Goal: Information Seeking & Learning: Learn about a topic

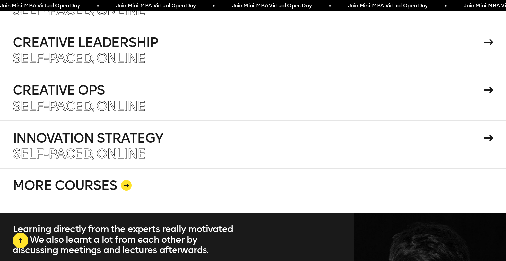
scroll to position [1237, 0]
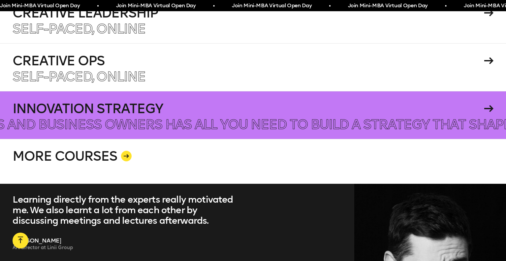
click at [207, 118] on p "A practical course for strategists, business designers and business owners has …" at bounding box center [445, 124] width 1690 height 13
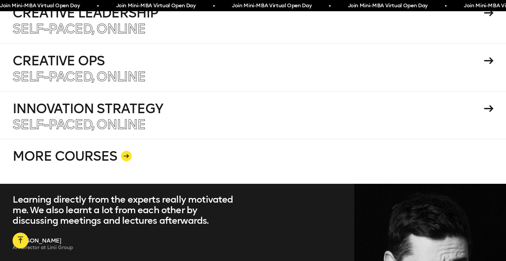
click at [131, 139] on link "MORE COURSES" at bounding box center [253, 161] width 481 height 45
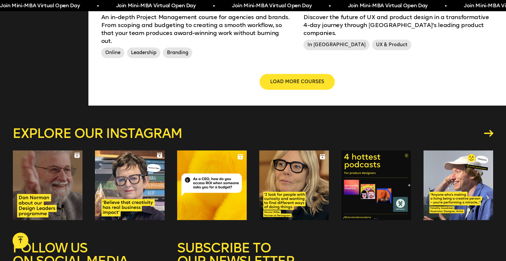
scroll to position [792, 0]
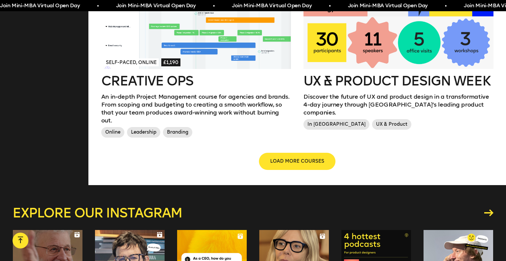
click at [293, 153] on button "LOAD MORE COURSES" at bounding box center [297, 161] width 75 height 16
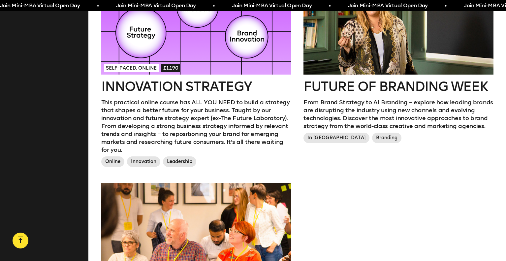
scroll to position [924, 0]
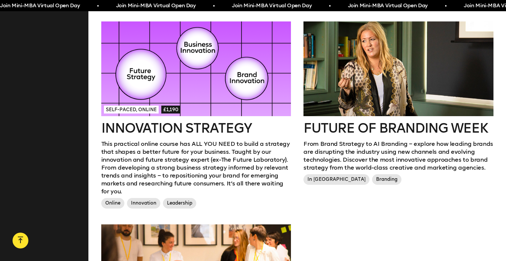
click at [371, 70] on div at bounding box center [399, 68] width 190 height 95
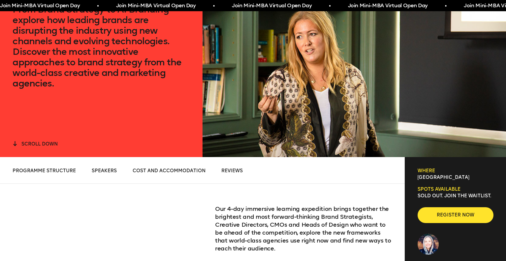
scroll to position [33, 0]
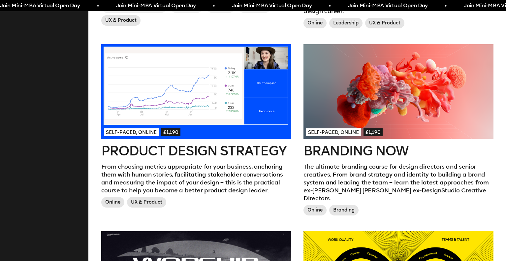
scroll to position [341, 0]
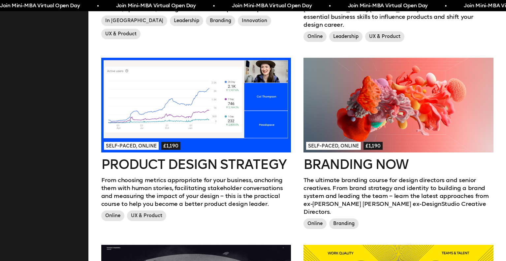
click at [342, 158] on h2 "Branding Now" at bounding box center [399, 164] width 190 height 13
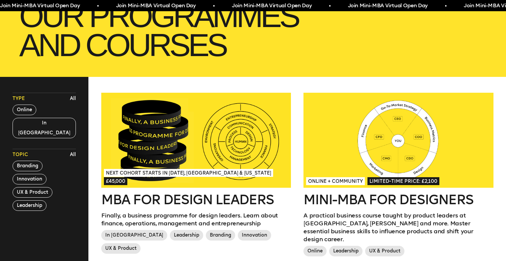
scroll to position [177, 0]
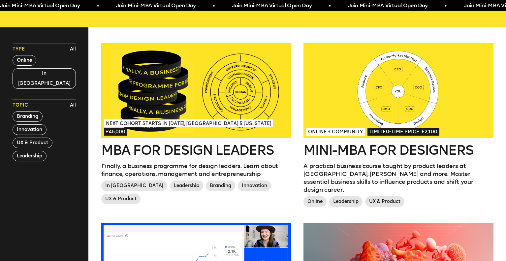
click at [427, 115] on div at bounding box center [399, 90] width 190 height 95
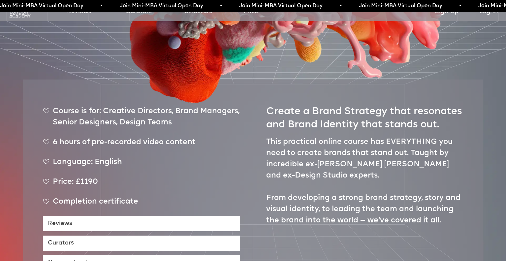
scroll to position [330, 0]
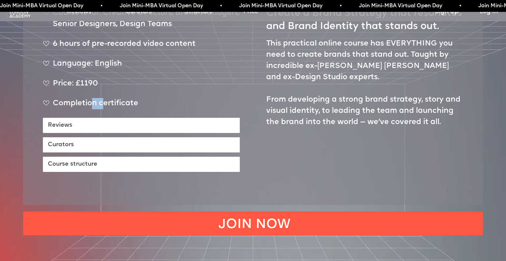
drag, startPoint x: 90, startPoint y: 83, endPoint x: 102, endPoint y: 83, distance: 11.9
click at [102, 98] on div "Completion certificate" at bounding box center [141, 106] width 197 height 16
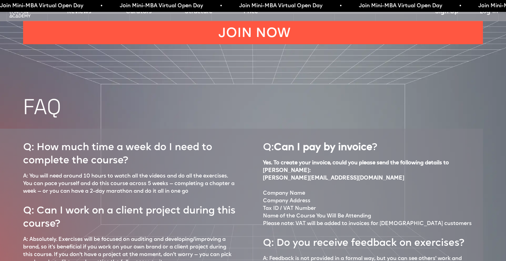
scroll to position [2717, 0]
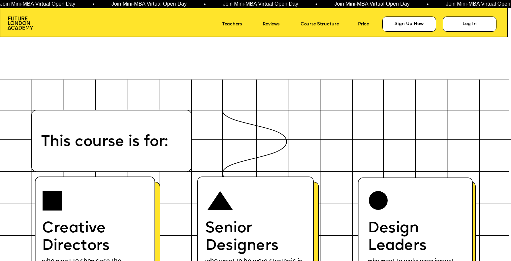
scroll to position [3167, 0]
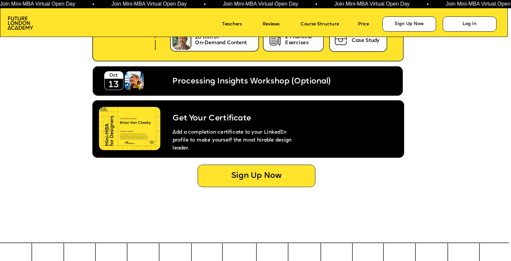
scroll to position [2837, 0]
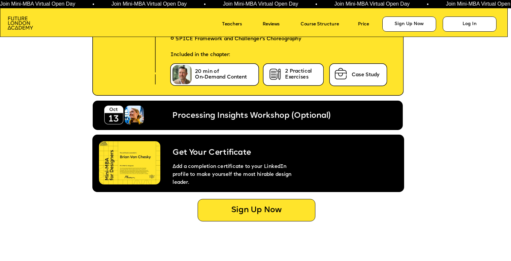
click at [15, 22] on img at bounding box center [20, 22] width 25 height 13
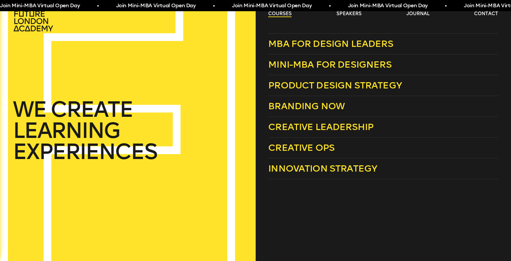
click at [273, 15] on link "courses" at bounding box center [279, 14] width 23 height 7
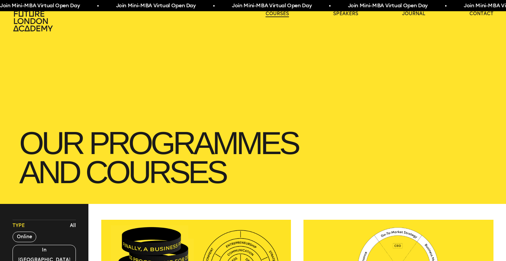
click at [273, 15] on link "courses" at bounding box center [277, 14] width 23 height 7
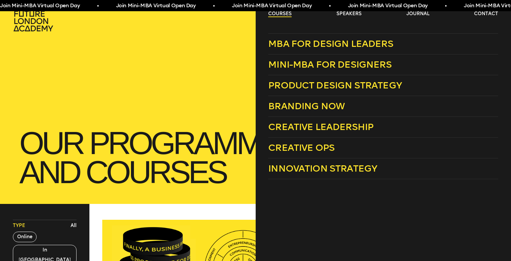
click at [270, 13] on link "courses" at bounding box center [279, 14] width 23 height 7
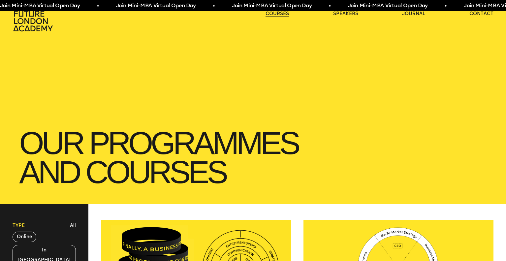
click at [270, 13] on link "courses" at bounding box center [277, 14] width 23 height 7
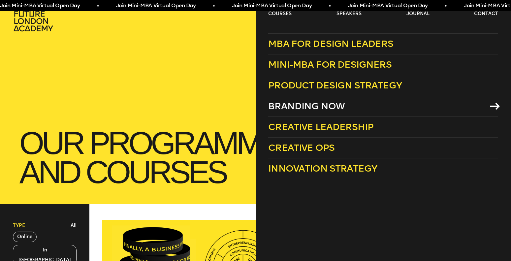
click at [273, 104] on span "Branding Now" at bounding box center [306, 106] width 77 height 11
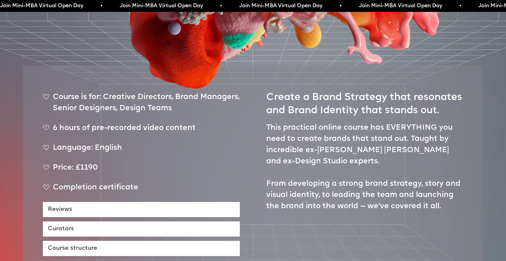
scroll to position [297, 0]
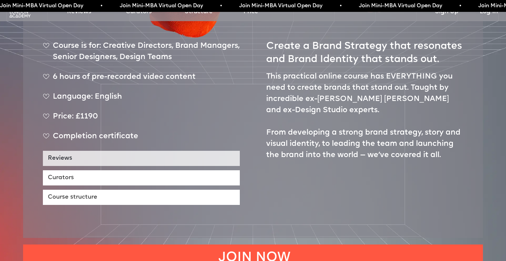
click at [89, 151] on link "Reviews" at bounding box center [141, 158] width 197 height 15
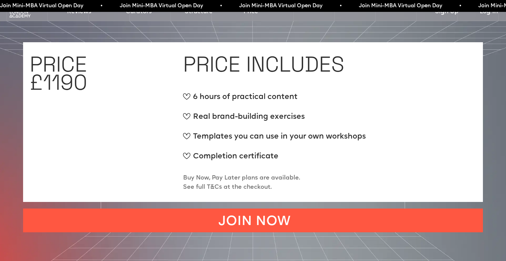
scroll to position [2486, 0]
